Goal: Task Accomplishment & Management: Manage account settings

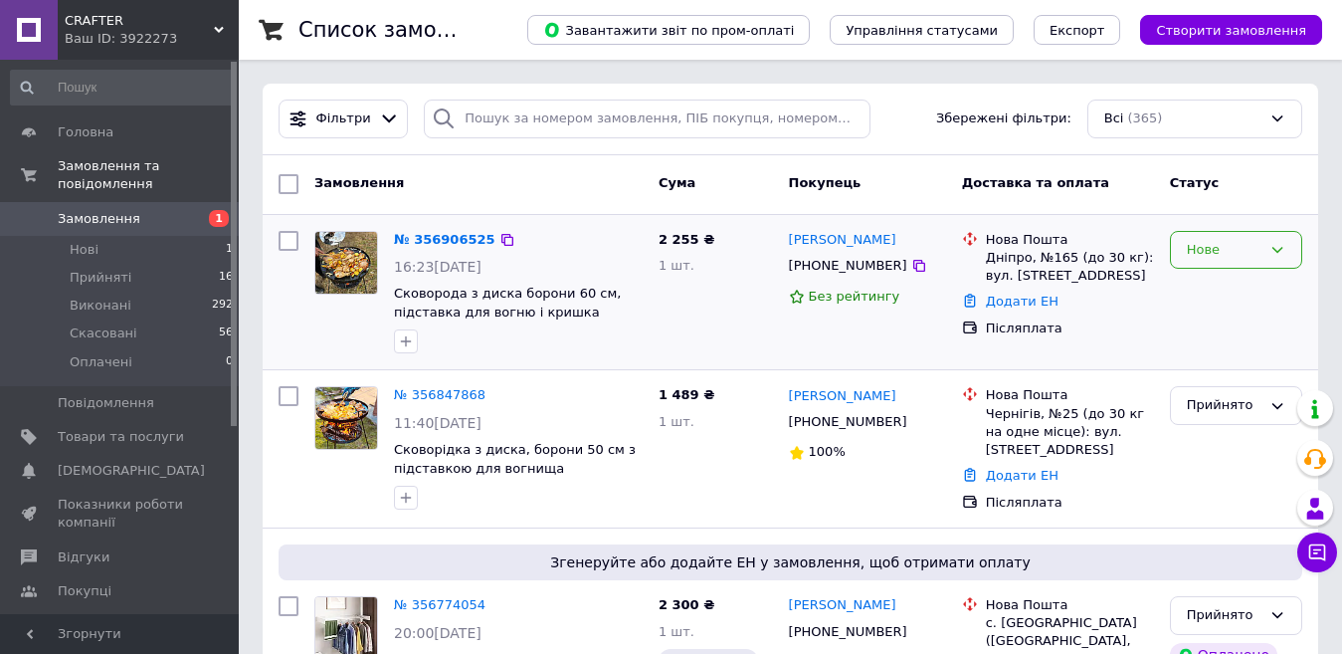
click at [1206, 243] on div "Нове" at bounding box center [1224, 250] width 75 height 21
drag, startPoint x: 996, startPoint y: 332, endPoint x: 788, endPoint y: 304, distance: 210.0
click at [875, 320] on div "№ 356906525 16:23, 12.08.2025 Сковорода з диска борони 60 см, підставка для вог…" at bounding box center [791, 292] width 1040 height 139
drag, startPoint x: 788, startPoint y: 304, endPoint x: 615, endPoint y: 372, distance: 186.3
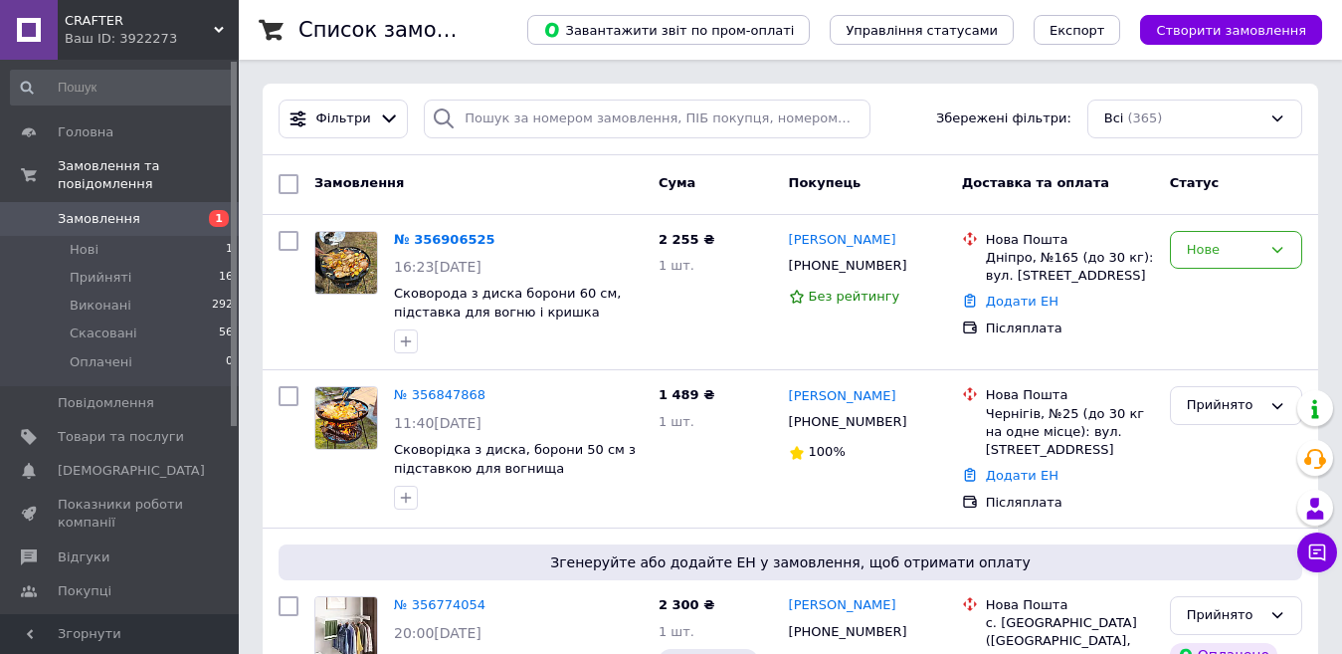
click at [412, 244] on link "№ 356906525" at bounding box center [445, 239] width 102 height 15
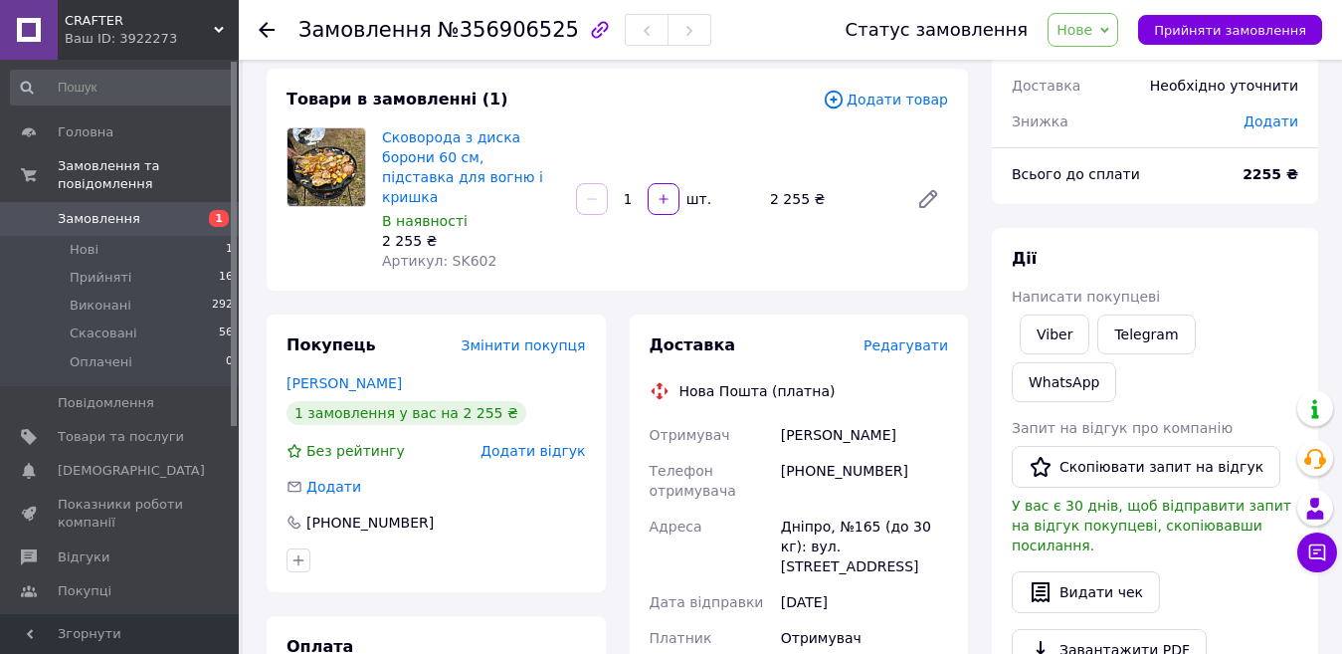
scroll to position [199, 0]
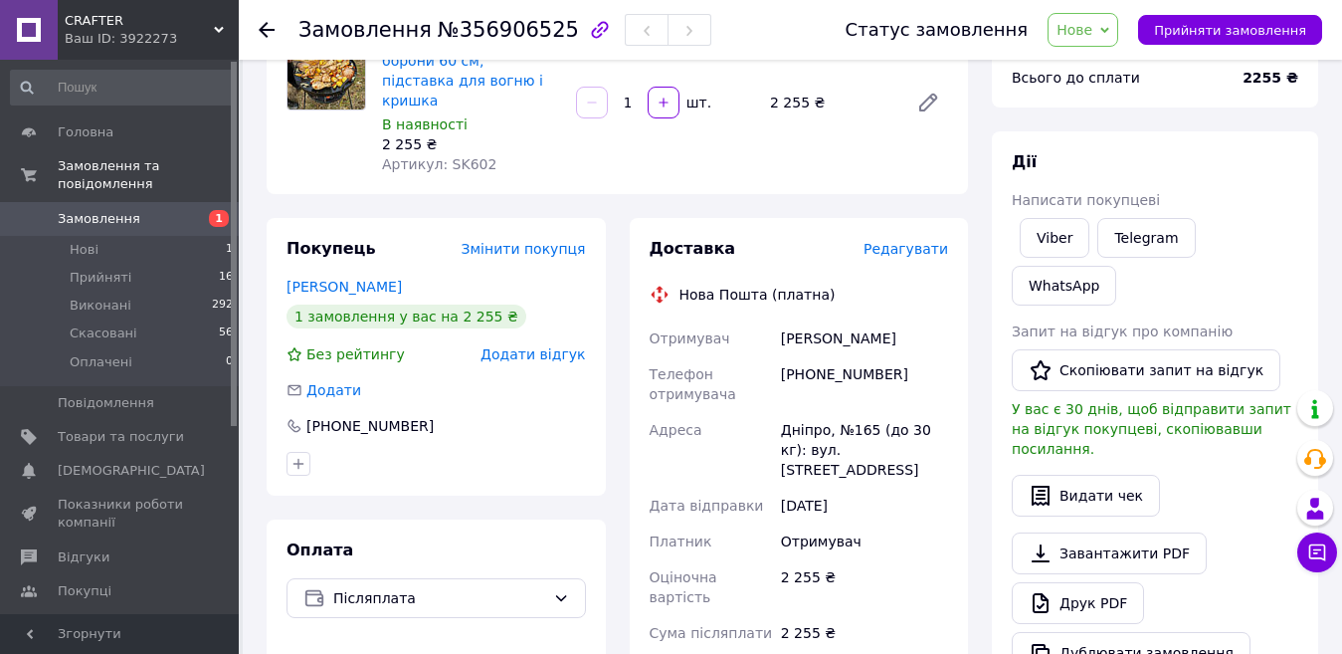
click at [962, 318] on div "Доставка Редагувати Нова Пошта (платна) Отримувач Гвоздьов Андрій Телефон отрим…" at bounding box center [799, 596] width 339 height 756
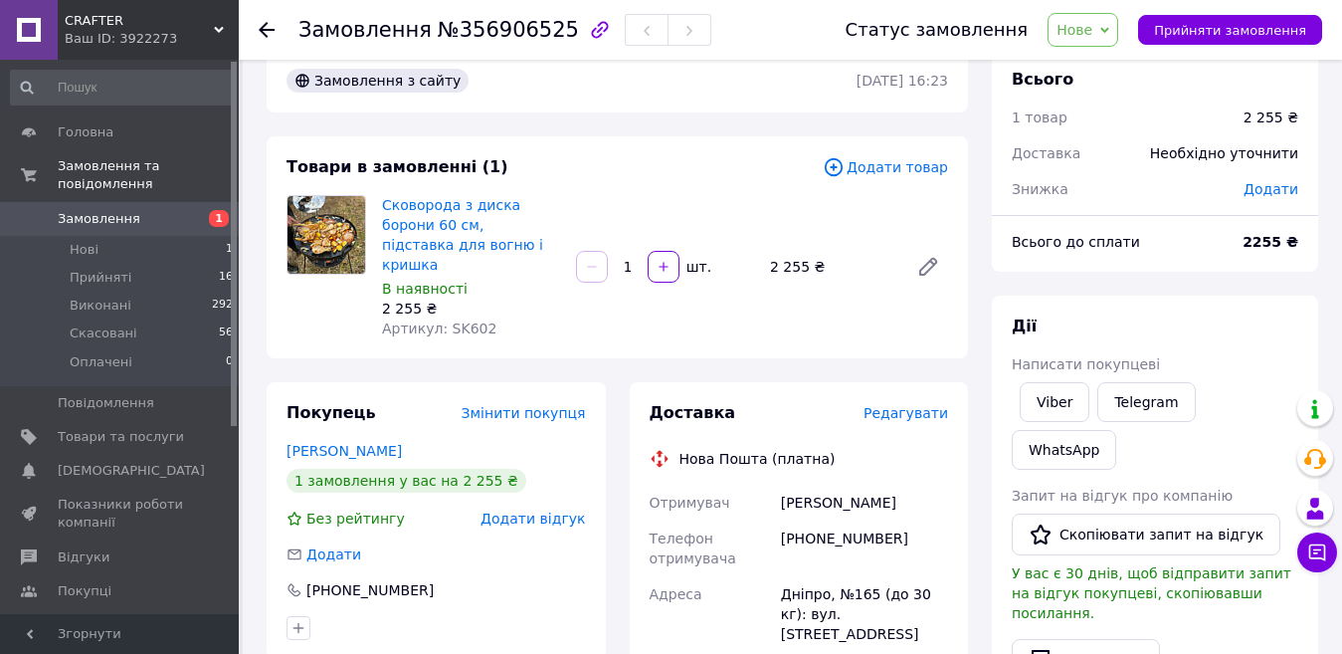
scroll to position [0, 0]
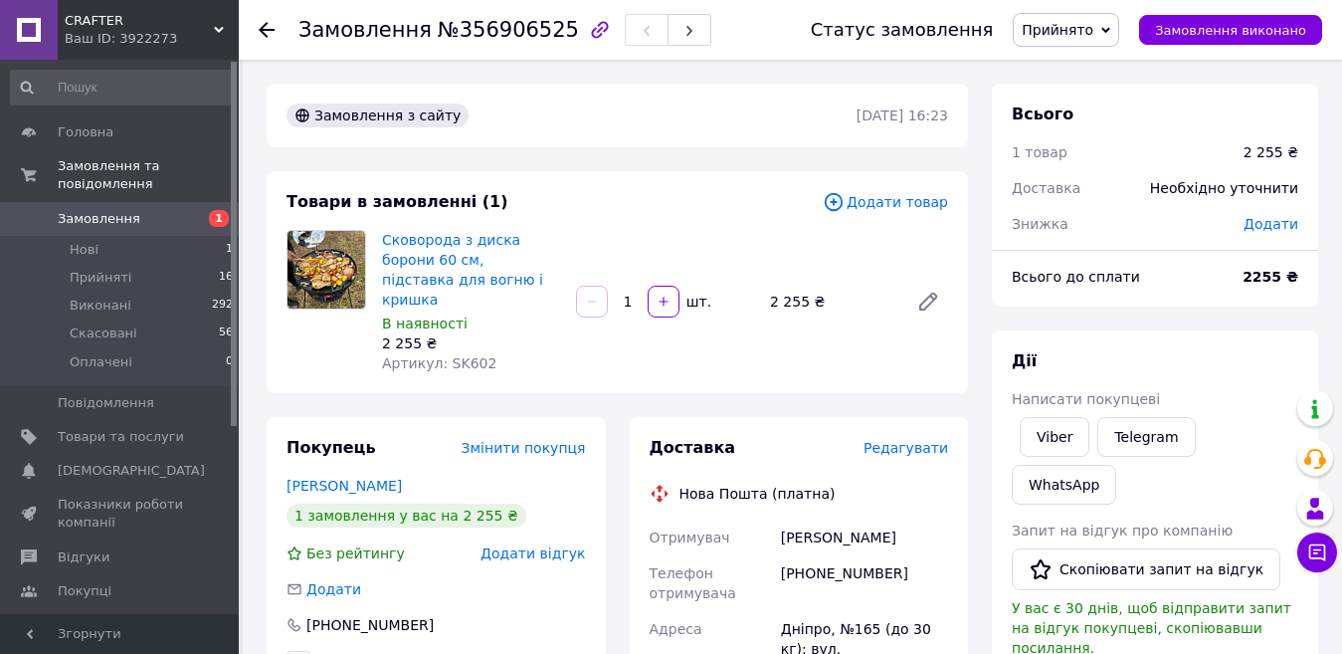
click at [769, 583] on div "Телефон отримувача" at bounding box center [711, 583] width 131 height 56
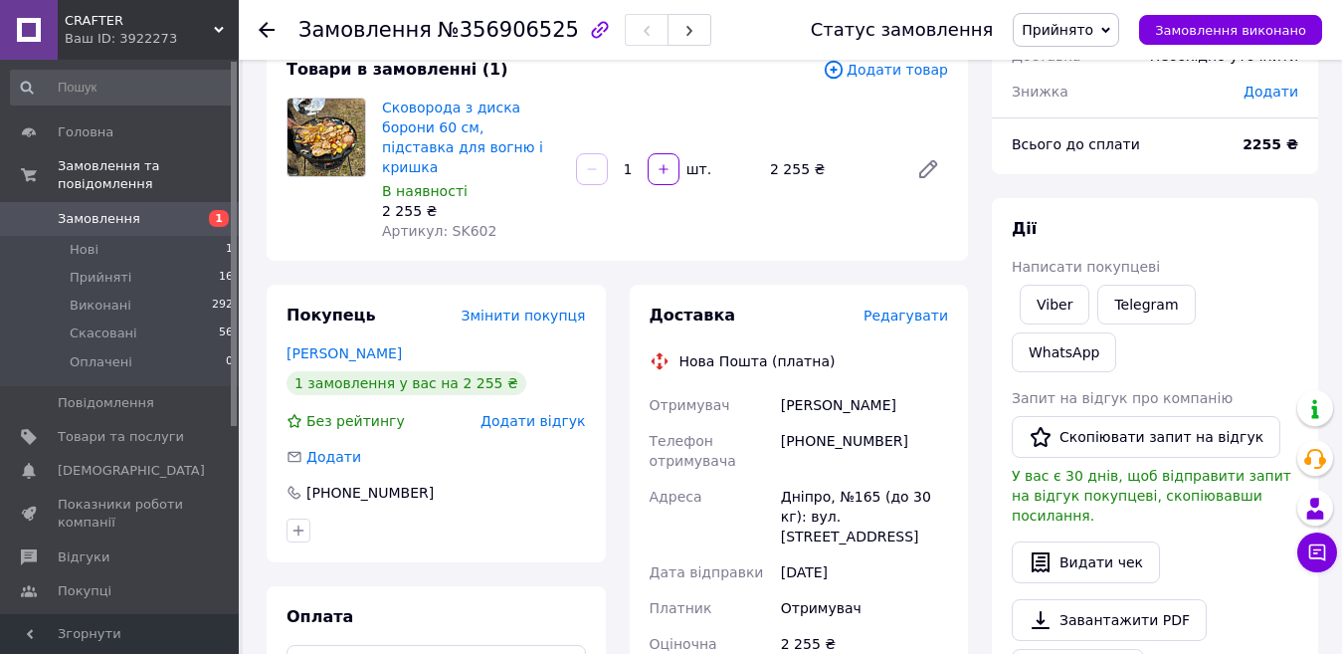
scroll to position [199, 0]
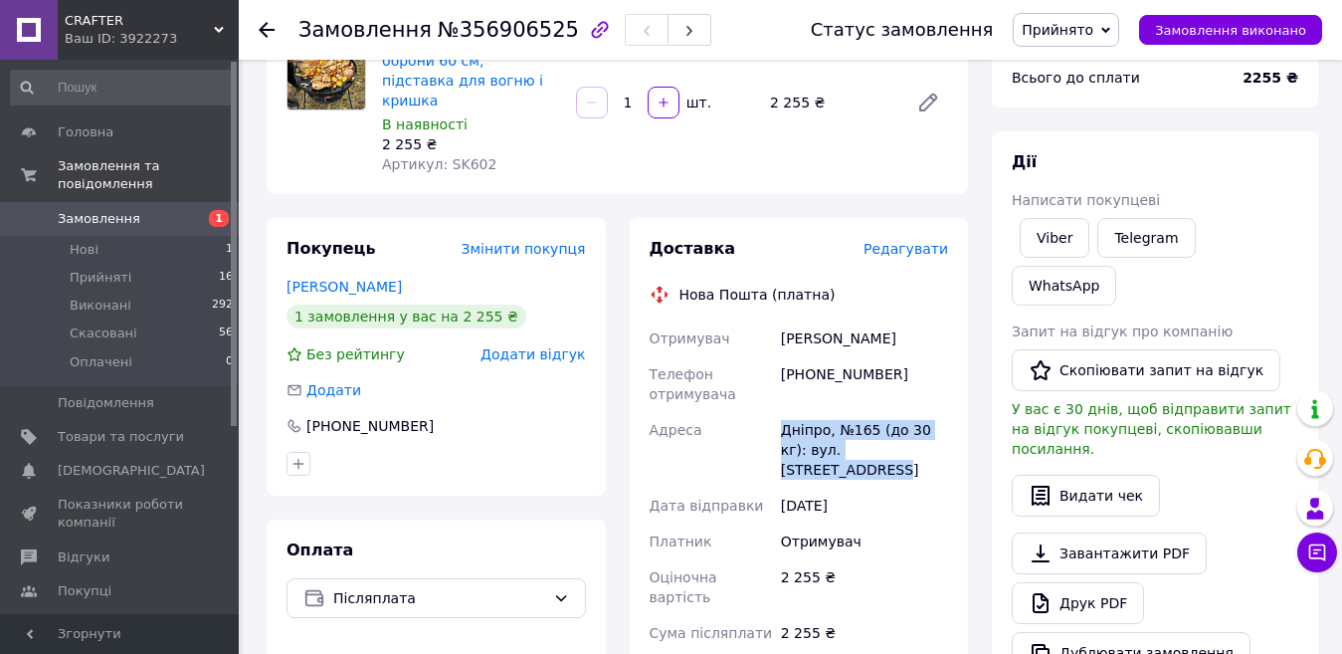
drag, startPoint x: 780, startPoint y: 410, endPoint x: 903, endPoint y: 427, distance: 123.6
click at [903, 427] on div "Дніпро, №165 (до 30 кг): вул. Героїв Крут, 8а" at bounding box center [864, 450] width 175 height 76
copy div "Дніпро, №165 (до 30 кг): вул. Героїв Крут, 8а"
drag, startPoint x: 896, startPoint y: 318, endPoint x: 780, endPoint y: 311, distance: 115.6
click at [780, 320] on div "Гвоздьов Андрій" at bounding box center [864, 338] width 175 height 36
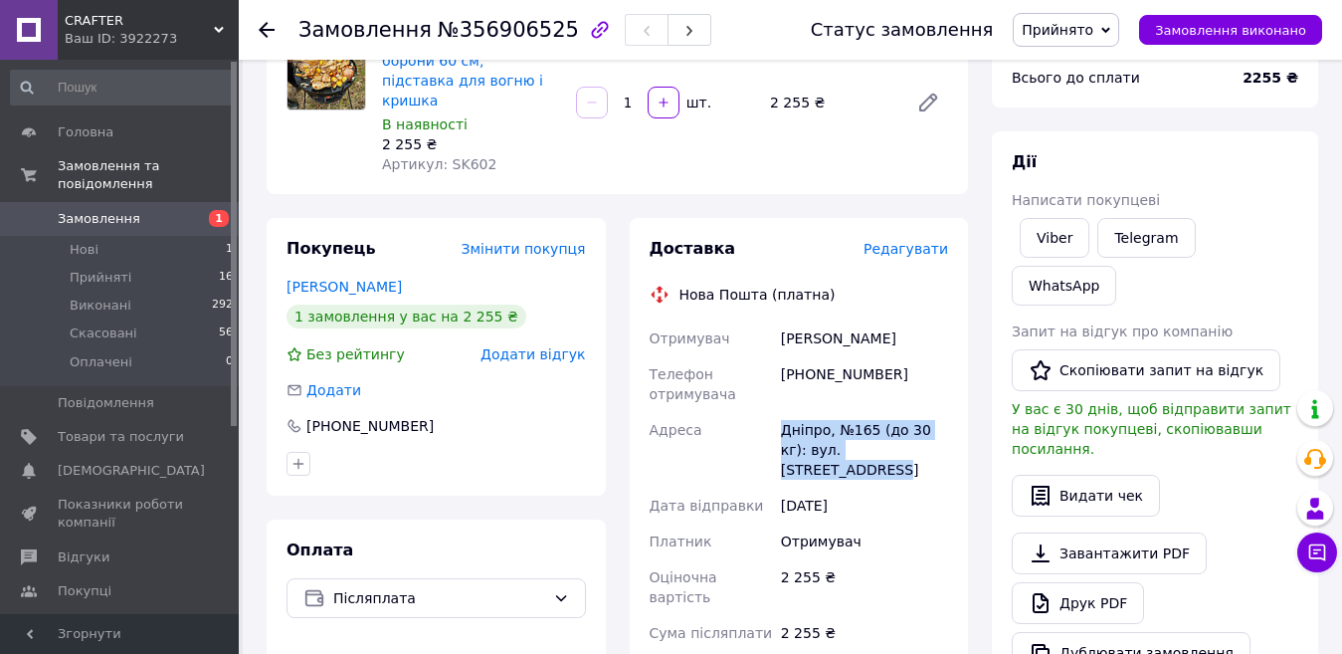
copy div "Гвоздьов Андрій"
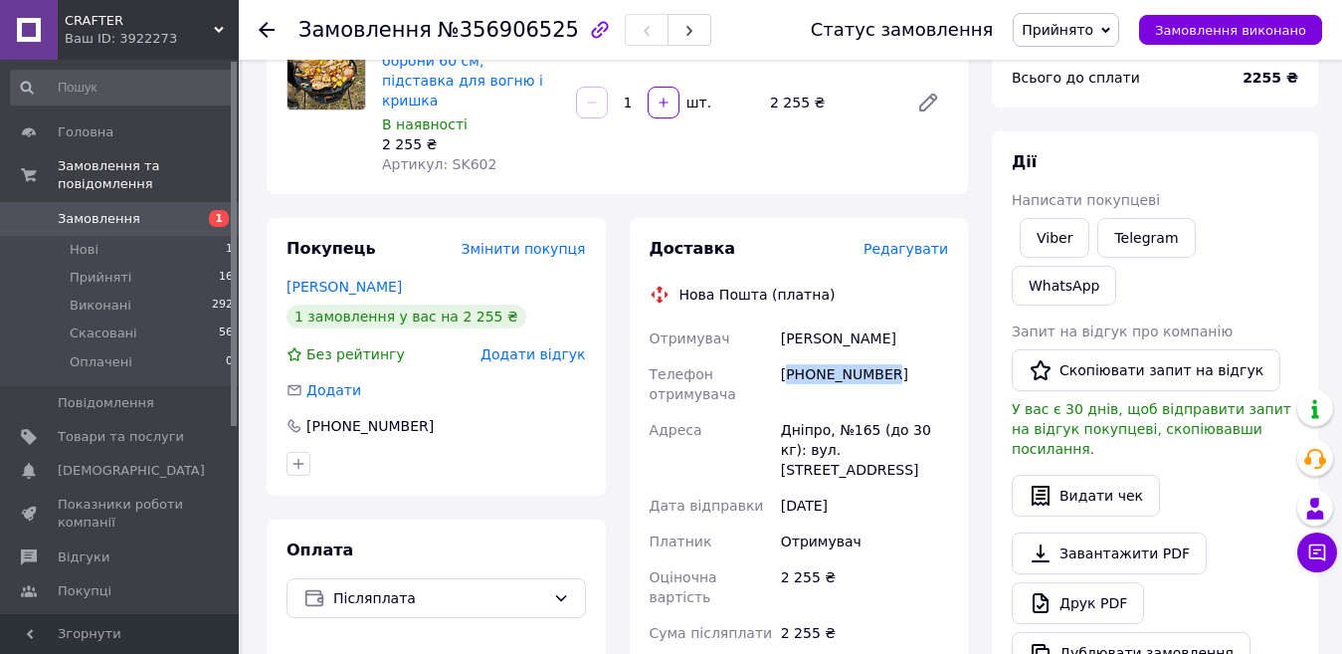
drag, startPoint x: 885, startPoint y: 356, endPoint x: 793, endPoint y: 356, distance: 91.5
click at [793, 356] on div "+380958729088" at bounding box center [864, 384] width 175 height 56
copy div "380958729088"
click at [267, 31] on use at bounding box center [267, 30] width 16 height 16
